Goal: Find specific page/section: Find specific page/section

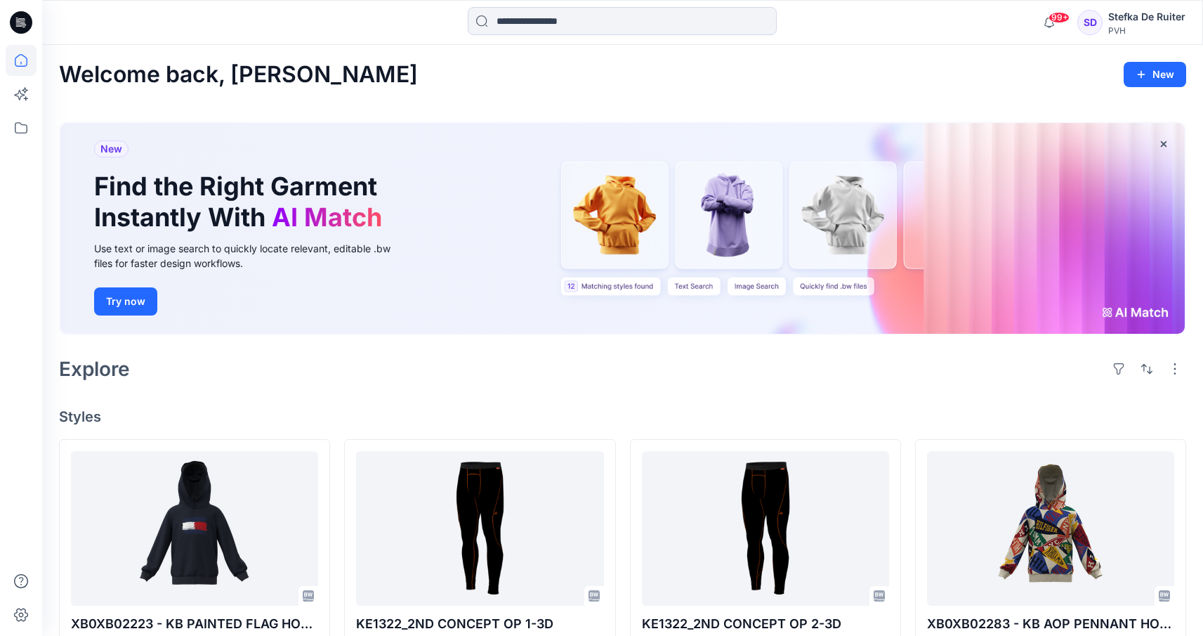
click at [15, 20] on icon at bounding box center [21, 22] width 22 height 22
click at [22, 93] on icon at bounding box center [21, 94] width 31 height 31
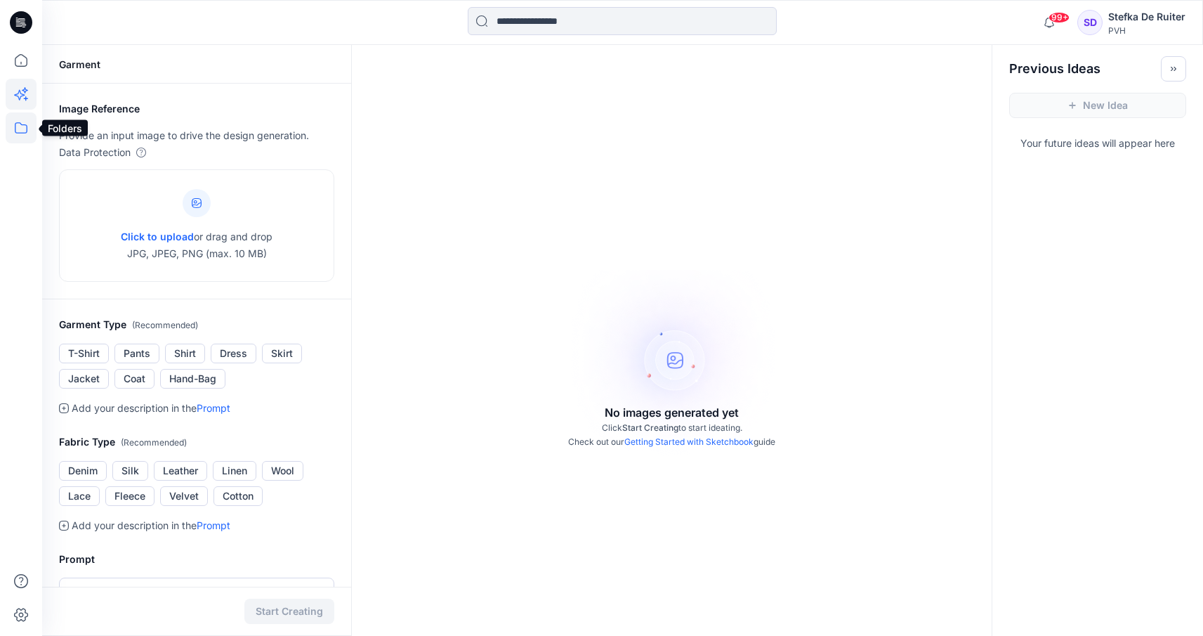
click at [20, 124] on icon at bounding box center [21, 127] width 31 height 31
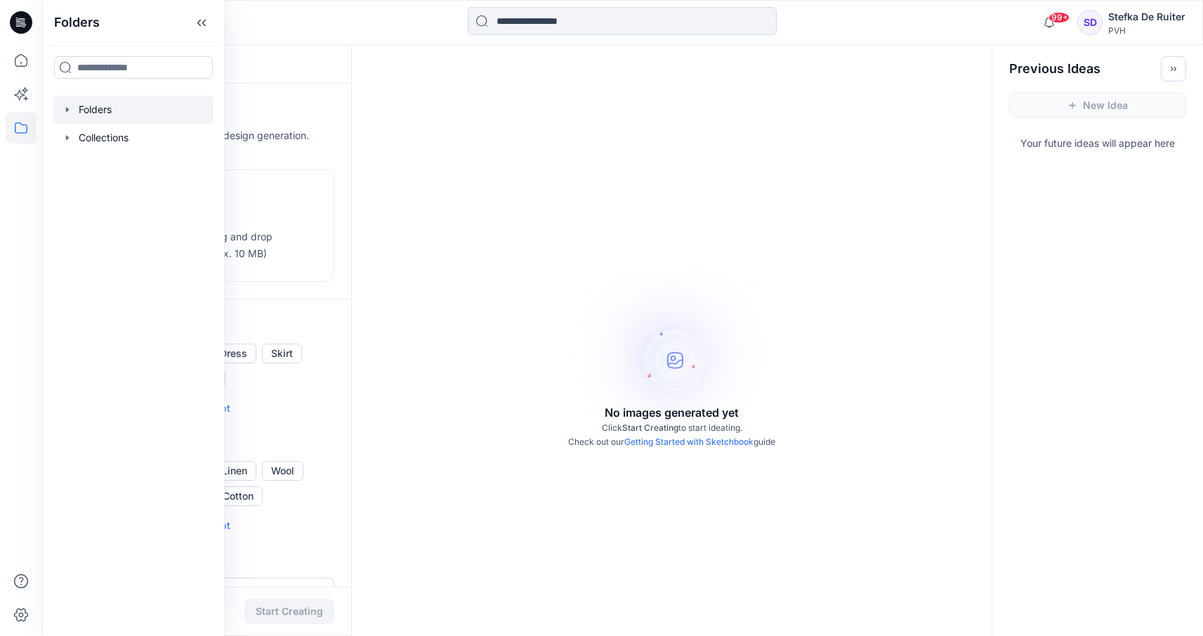
click at [116, 98] on div at bounding box center [133, 110] width 160 height 28
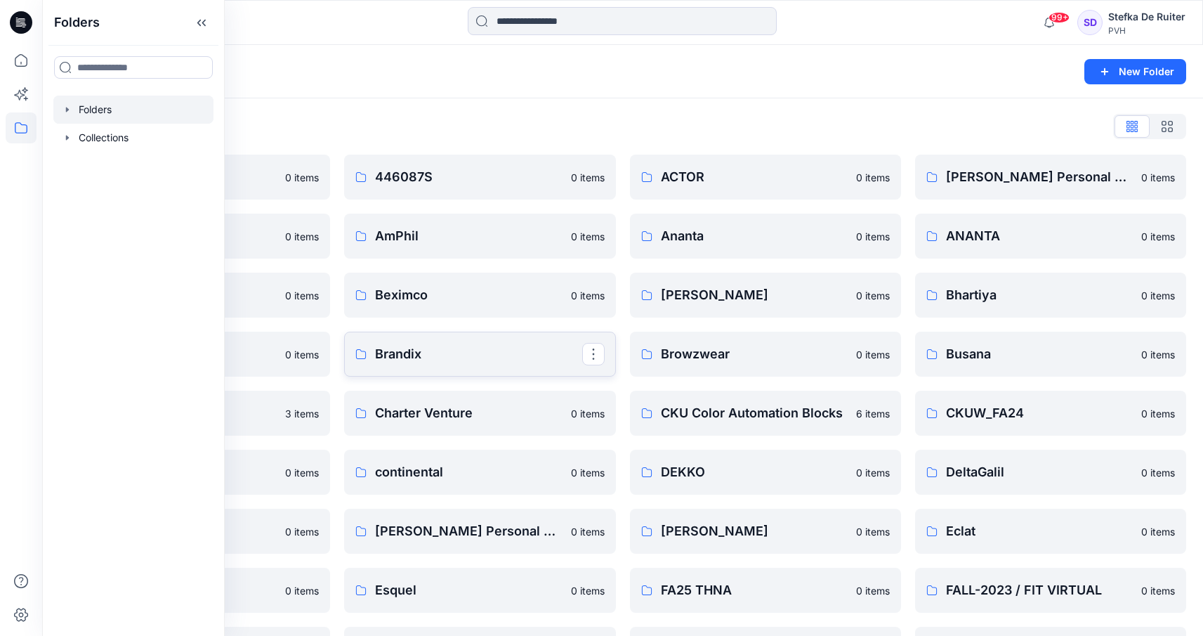
click at [447, 354] on p "Brandix" at bounding box center [478, 354] width 206 height 20
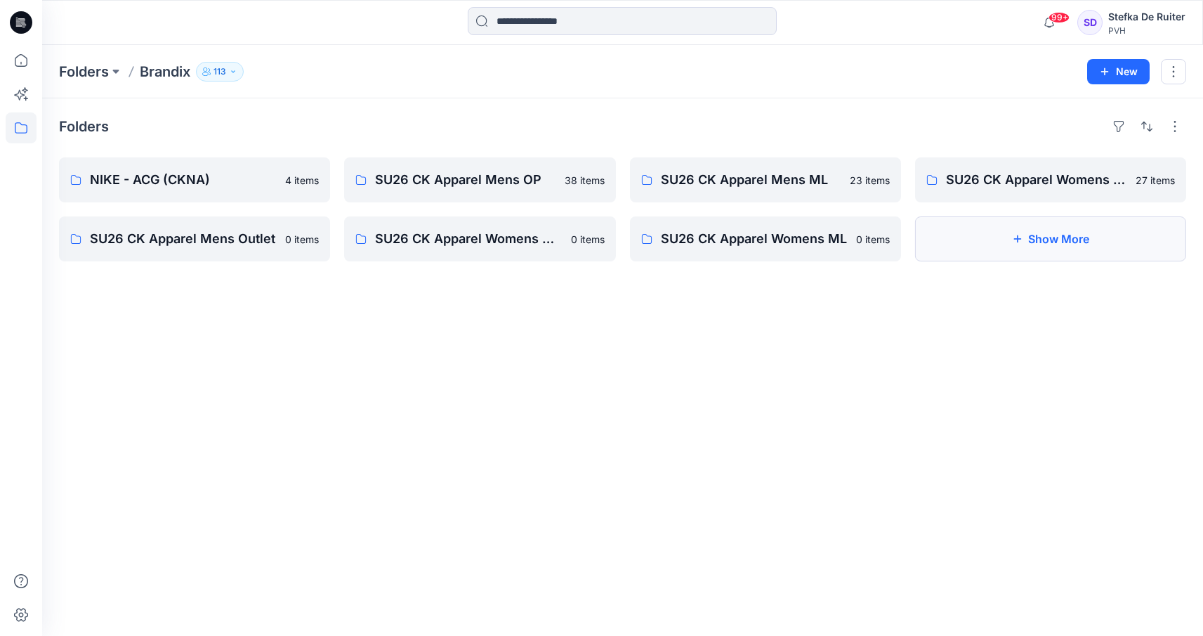
click at [1077, 225] on button "Show More" at bounding box center [1050, 238] width 271 height 45
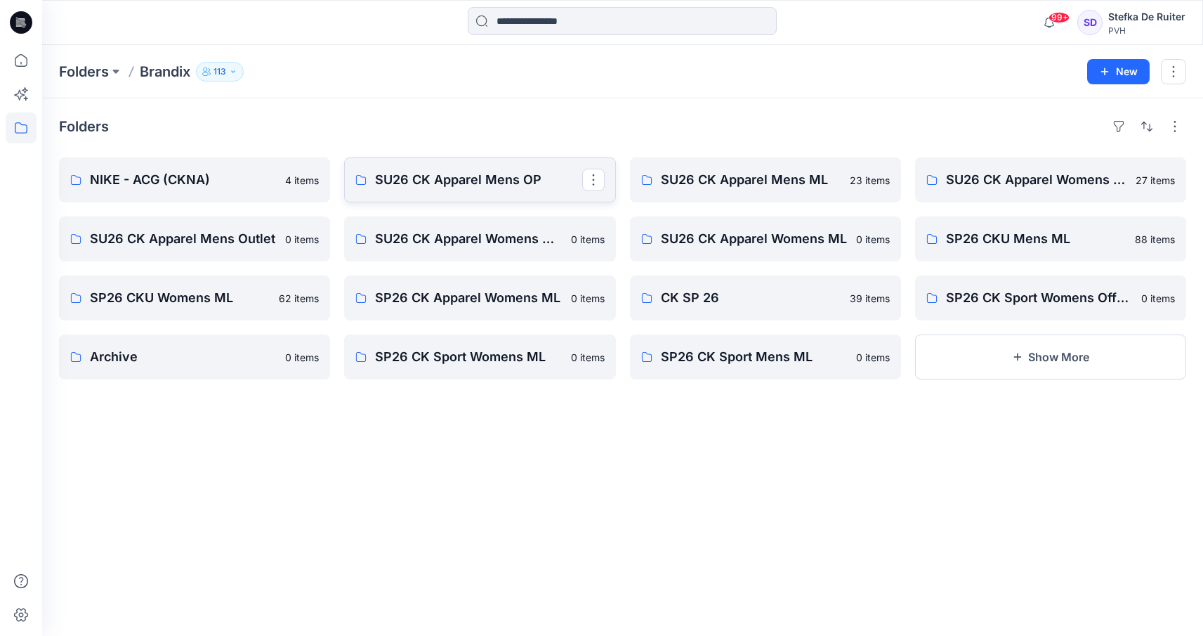
click at [483, 169] on link "SU26 CK Apparel Mens OP" at bounding box center [479, 179] width 271 height 45
click at [988, 251] on link "SP26 CKU Mens ML" at bounding box center [1050, 238] width 271 height 45
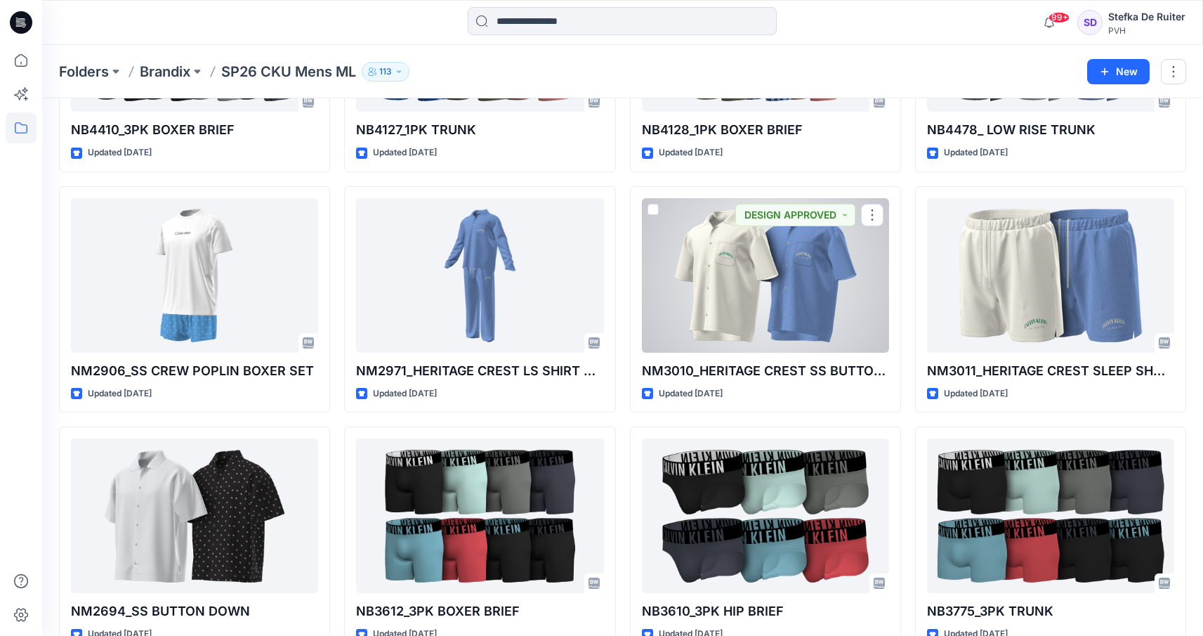
scroll to position [4817, 0]
